Goal: Transaction & Acquisition: Purchase product/service

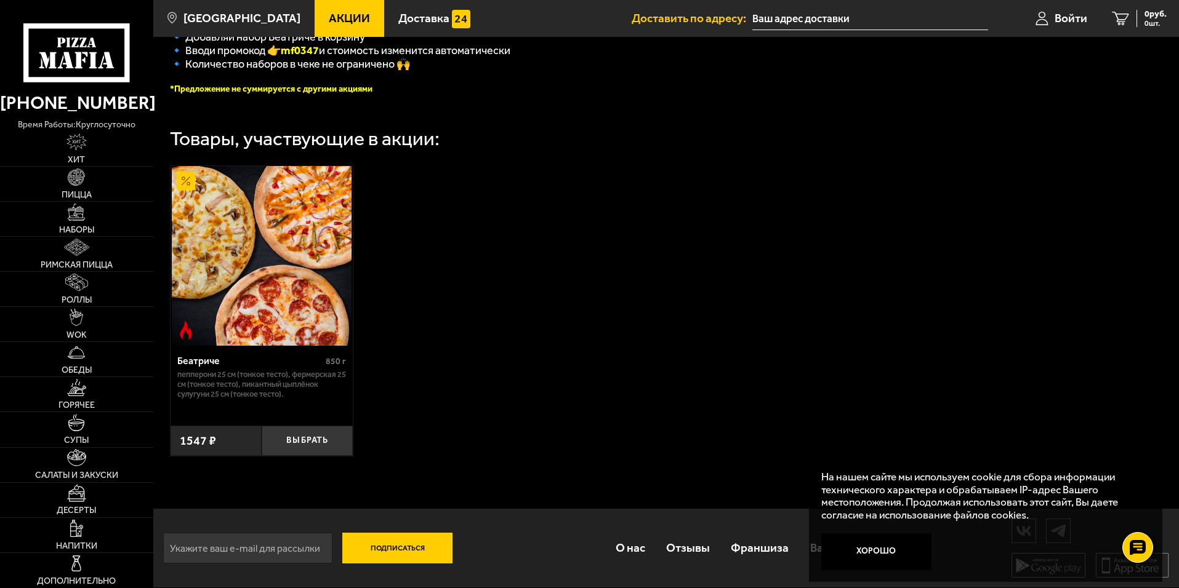
scroll to position [349, 0]
click at [100, 291] on link "Роллы" at bounding box center [76, 289] width 153 height 34
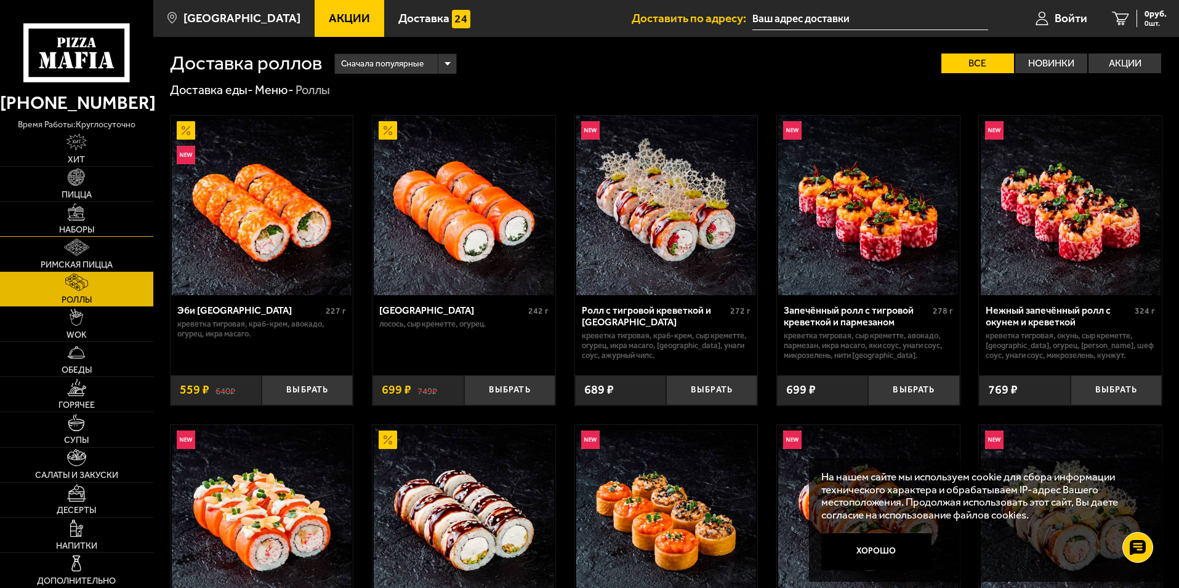
click at [94, 230] on span "Наборы" at bounding box center [76, 230] width 35 height 9
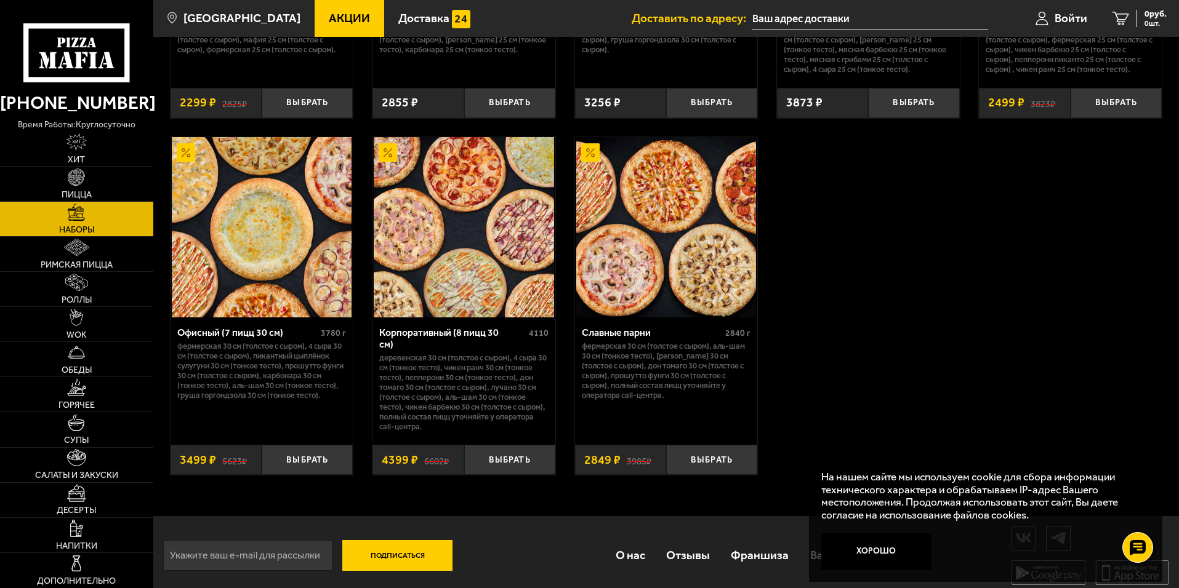
scroll to position [1876, 0]
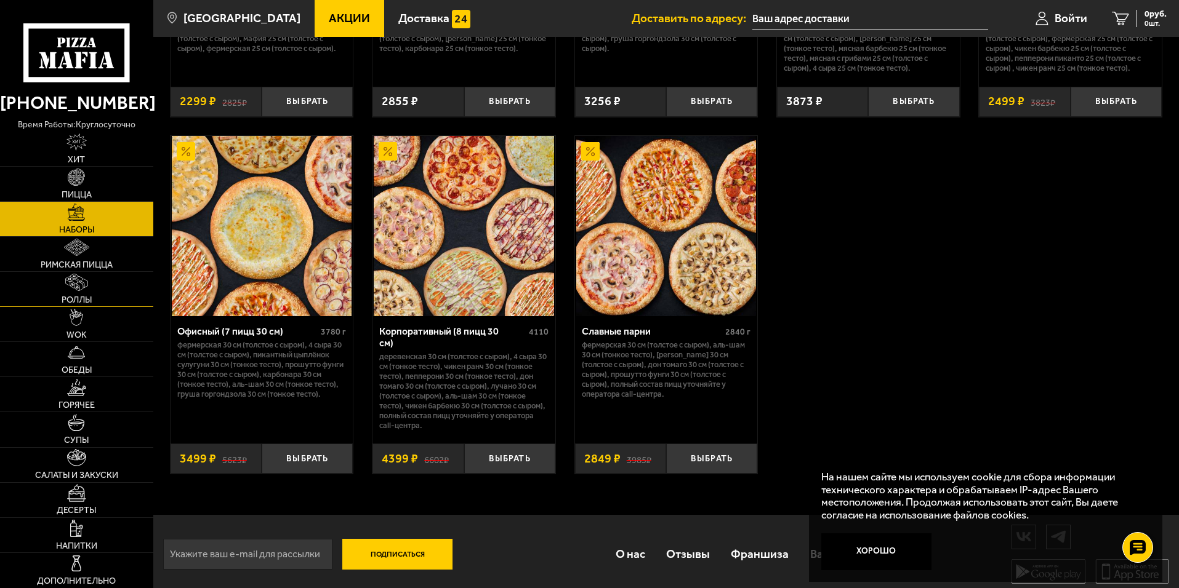
click at [118, 292] on link "Роллы" at bounding box center [76, 289] width 153 height 34
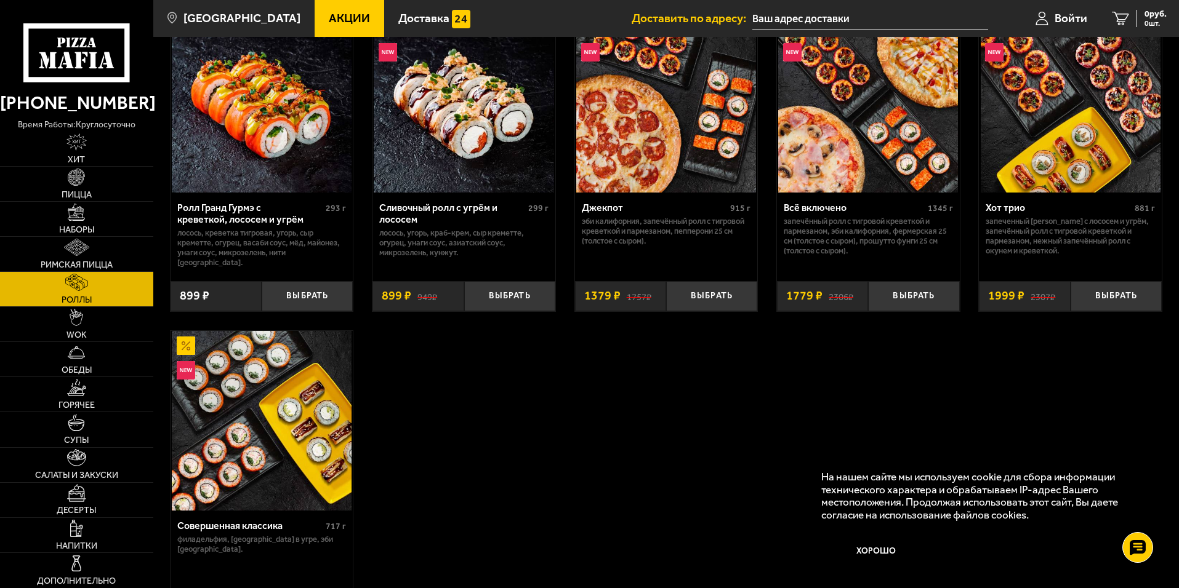
scroll to position [616, 0]
